Goal: Task Accomplishment & Management: Manage account settings

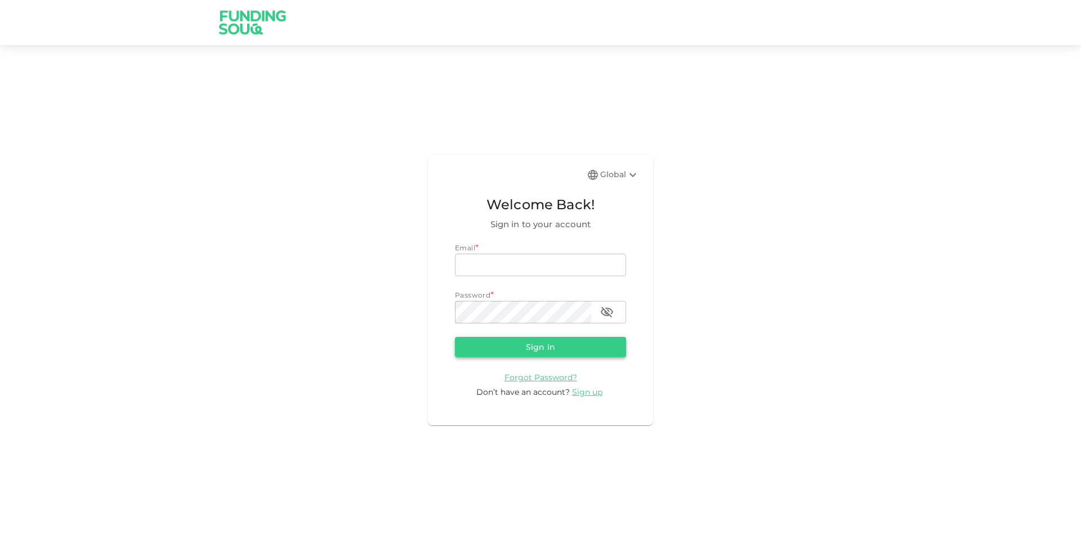
type input "[EMAIL_ADDRESS][DOMAIN_NAME]"
click at [535, 340] on button "Sign in" at bounding box center [540, 347] width 171 height 20
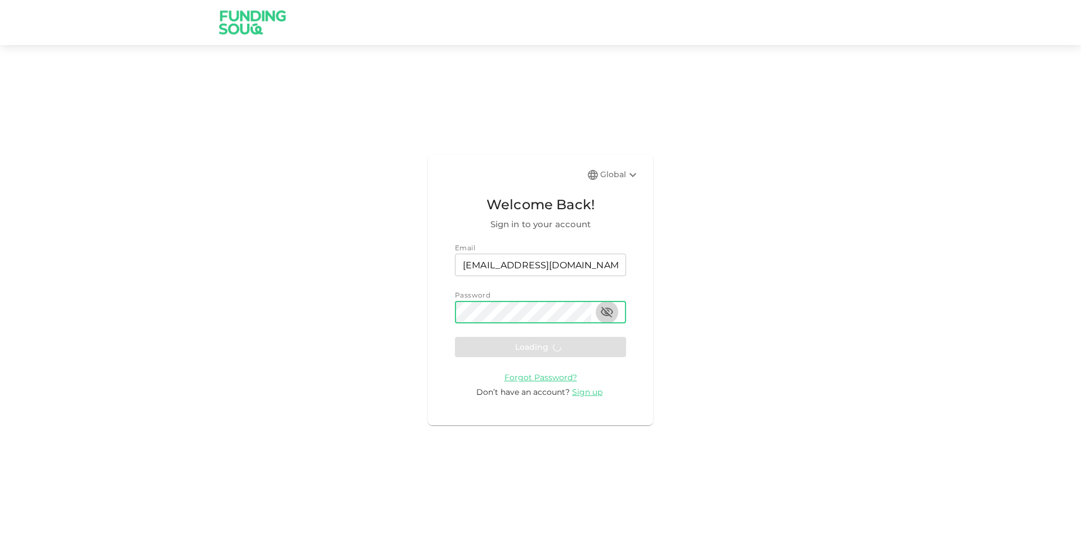
click at [603, 313] on icon "button" at bounding box center [607, 313] width 14 height 14
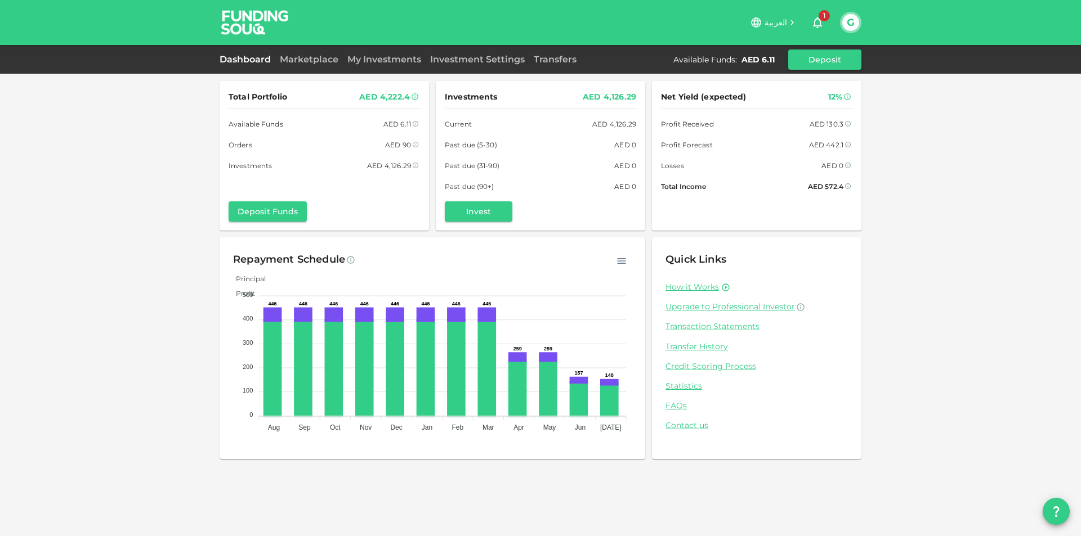
click at [380, 62] on link "My Investments" at bounding box center [384, 59] width 83 height 11
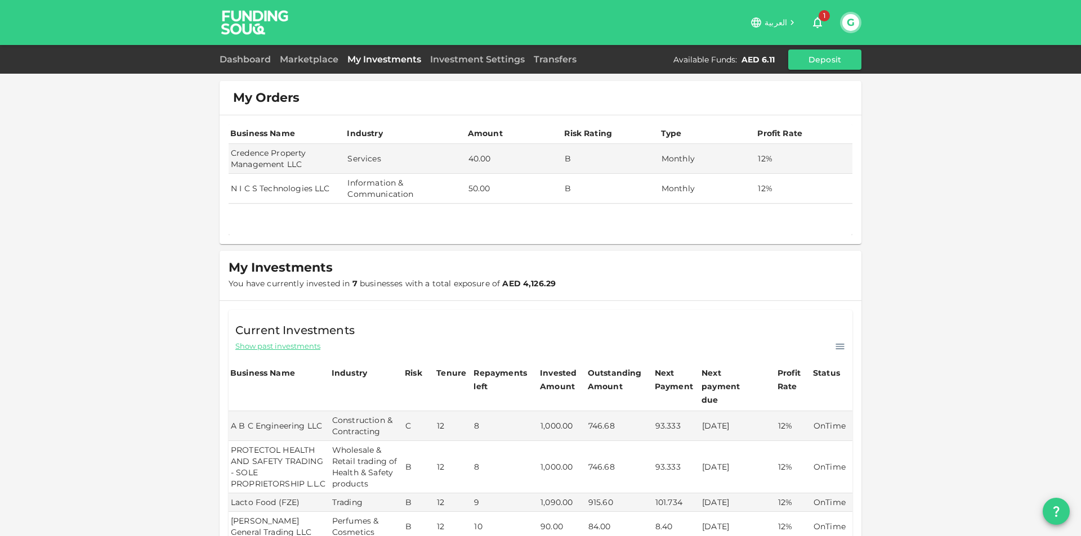
click at [262, 56] on link "Dashboard" at bounding box center [248, 59] width 56 height 11
